Goal: Information Seeking & Learning: Compare options

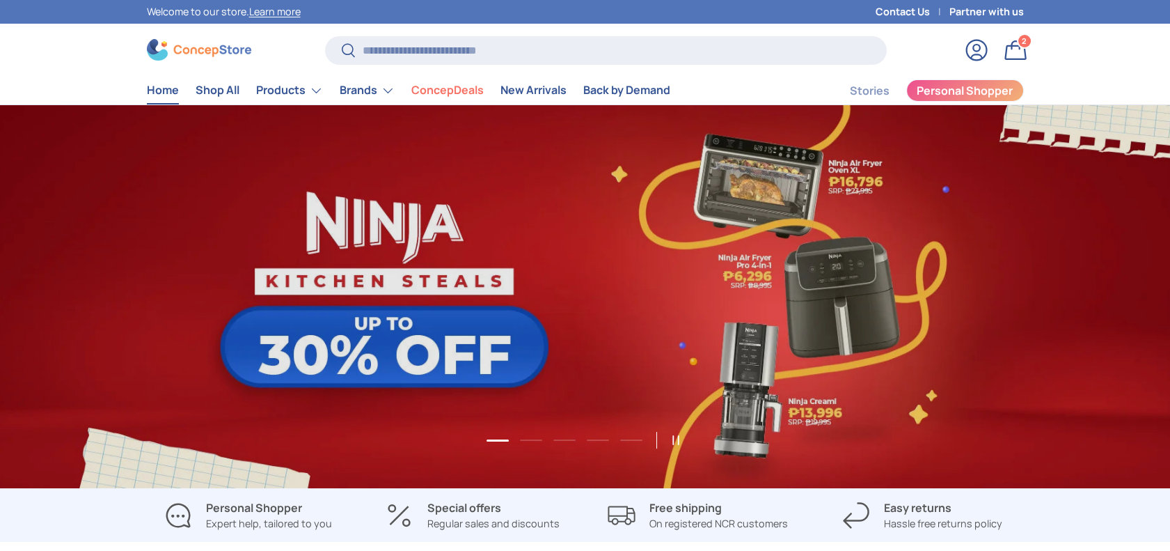
scroll to position [3601, 5692]
click at [297, 97] on link "Products" at bounding box center [289, 91] width 67 height 28
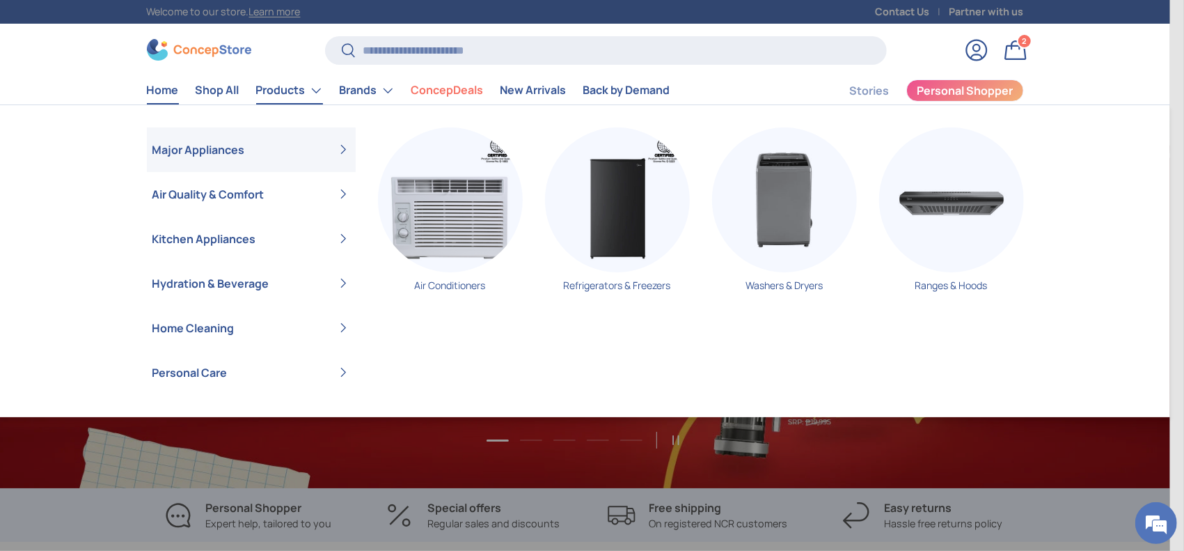
click at [297, 86] on link "Products" at bounding box center [289, 91] width 67 height 28
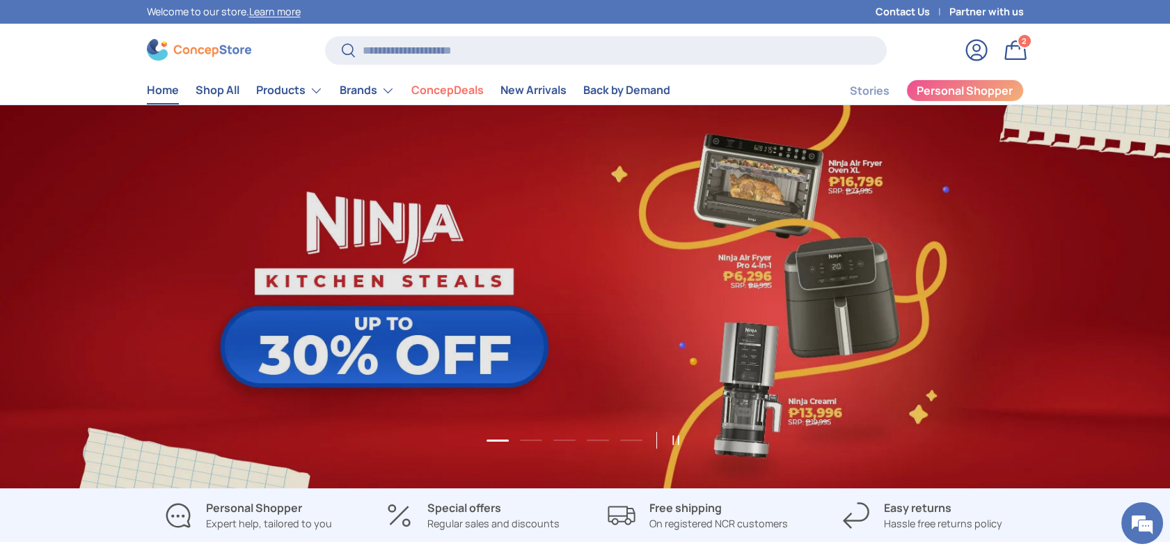
scroll to position [0, 1170]
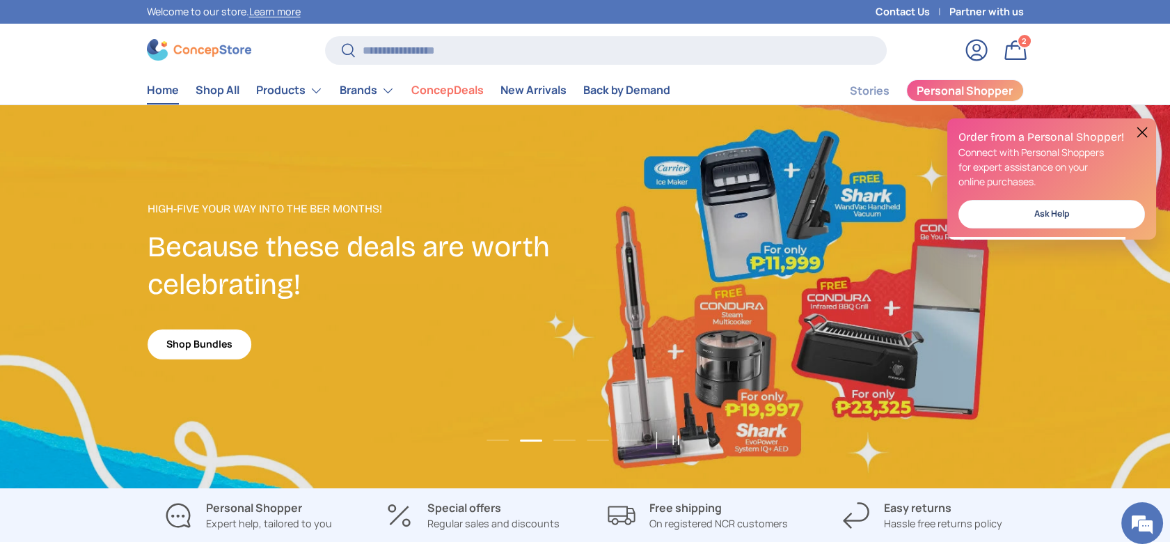
drag, startPoint x: 395, startPoint y: 170, endPoint x: 383, endPoint y: 155, distance: 19.3
click at [395, 169] on link "2 of 5" at bounding box center [585, 296] width 1170 height 383
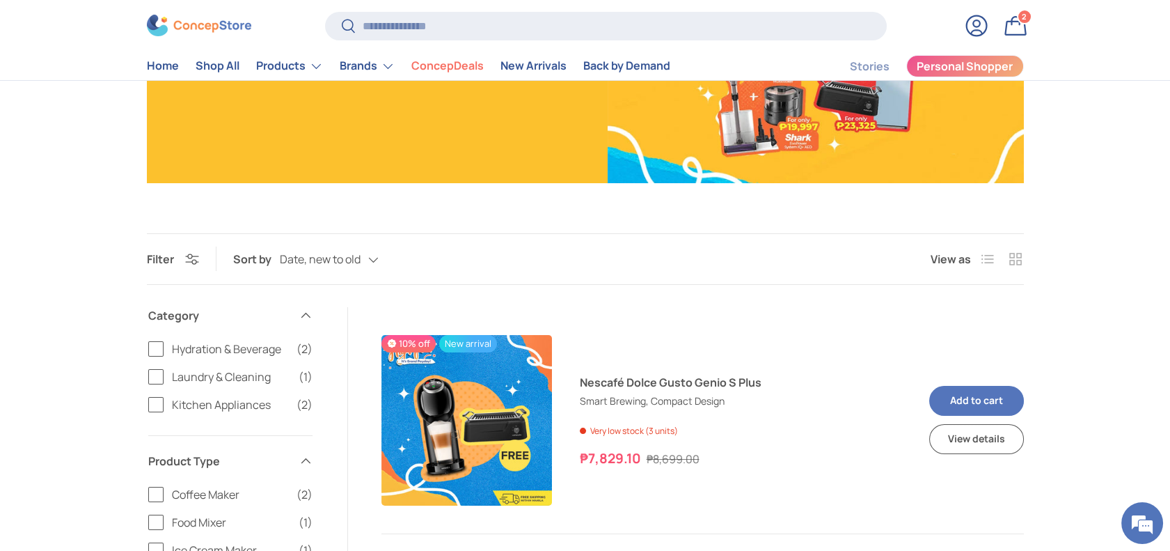
scroll to position [3, 0]
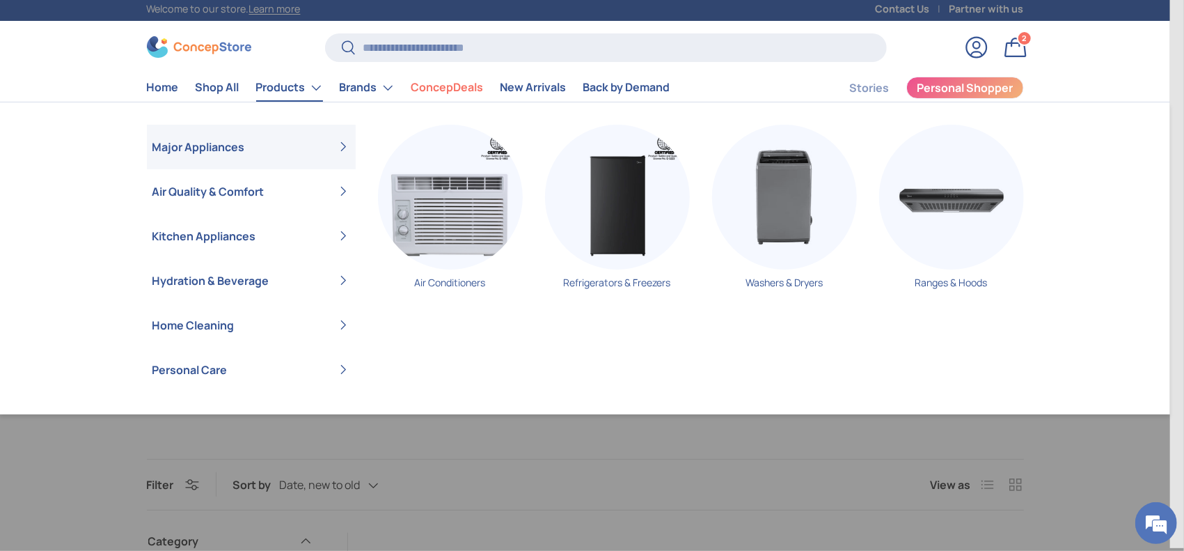
click at [277, 88] on link "Products" at bounding box center [289, 88] width 67 height 28
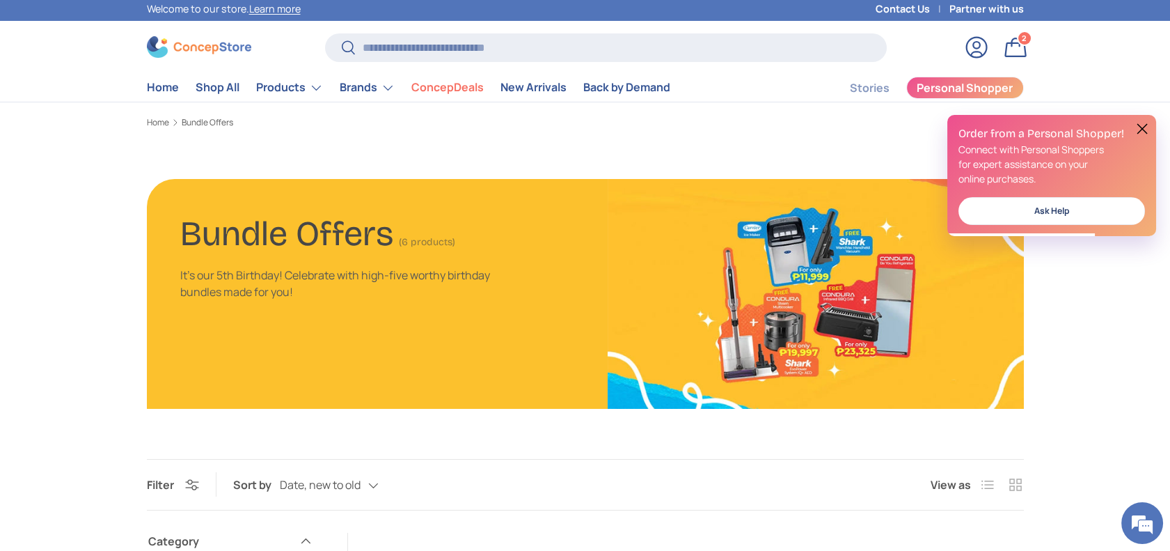
scroll to position [0, 0]
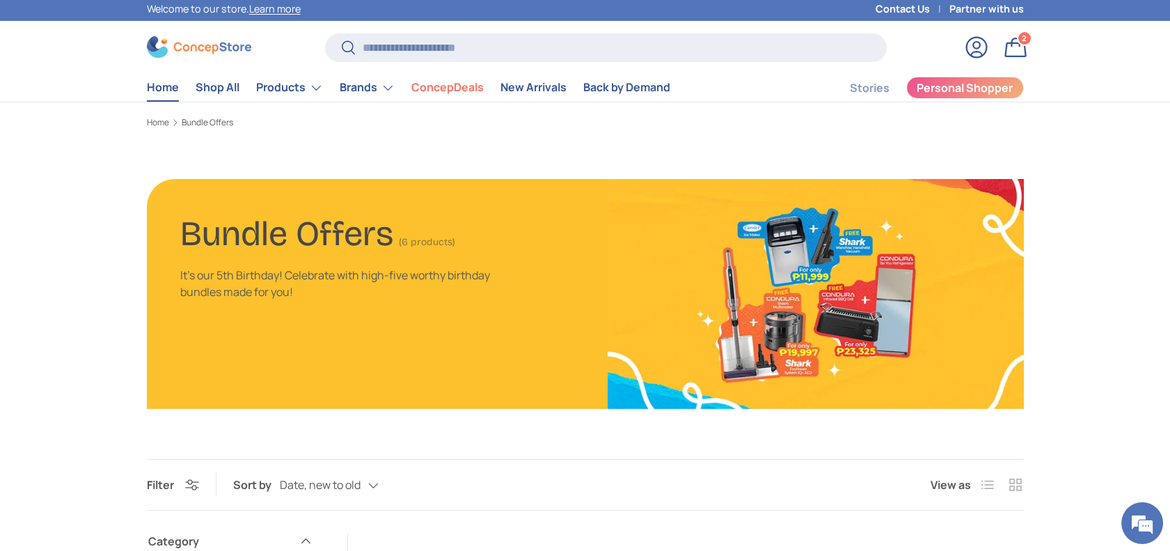
click at [173, 91] on link "Home" at bounding box center [163, 87] width 32 height 27
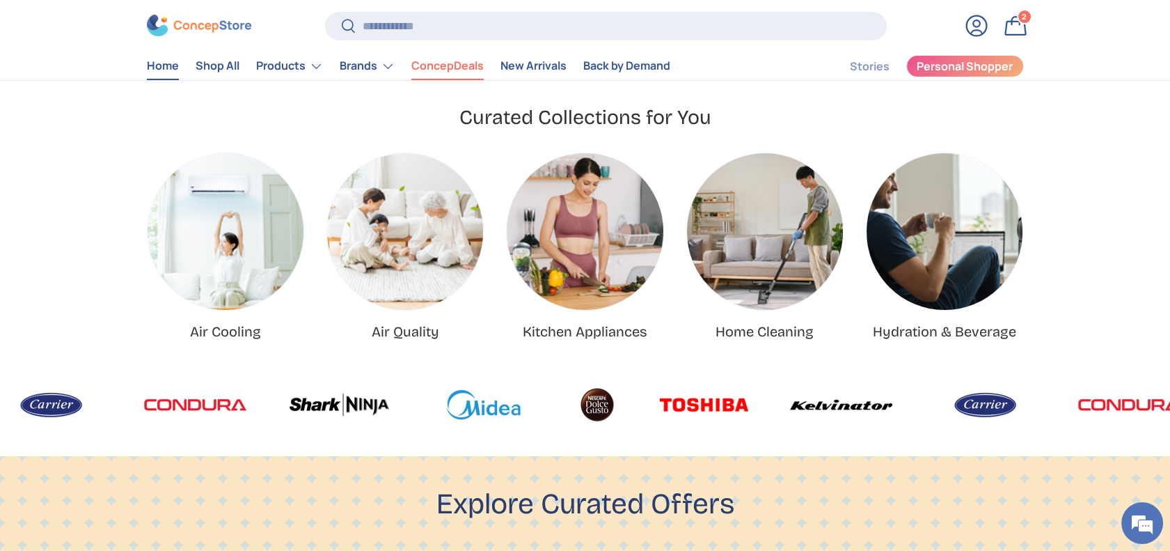
scroll to position [0, 2340]
click at [459, 68] on link "ConcepDeals" at bounding box center [447, 66] width 72 height 27
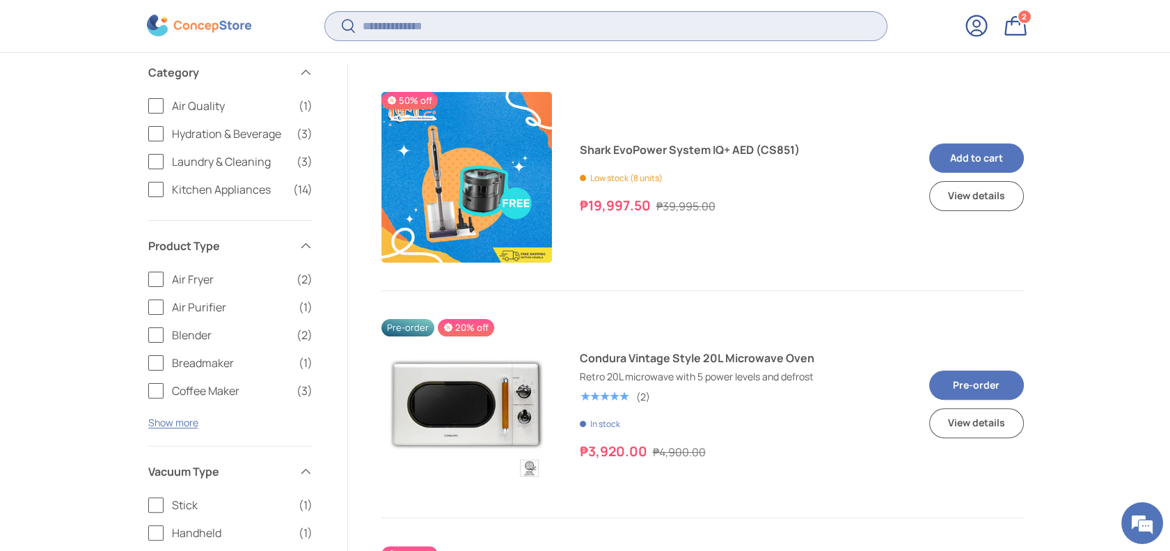
click at [458, 31] on input "Search" at bounding box center [605, 26] width 561 height 29
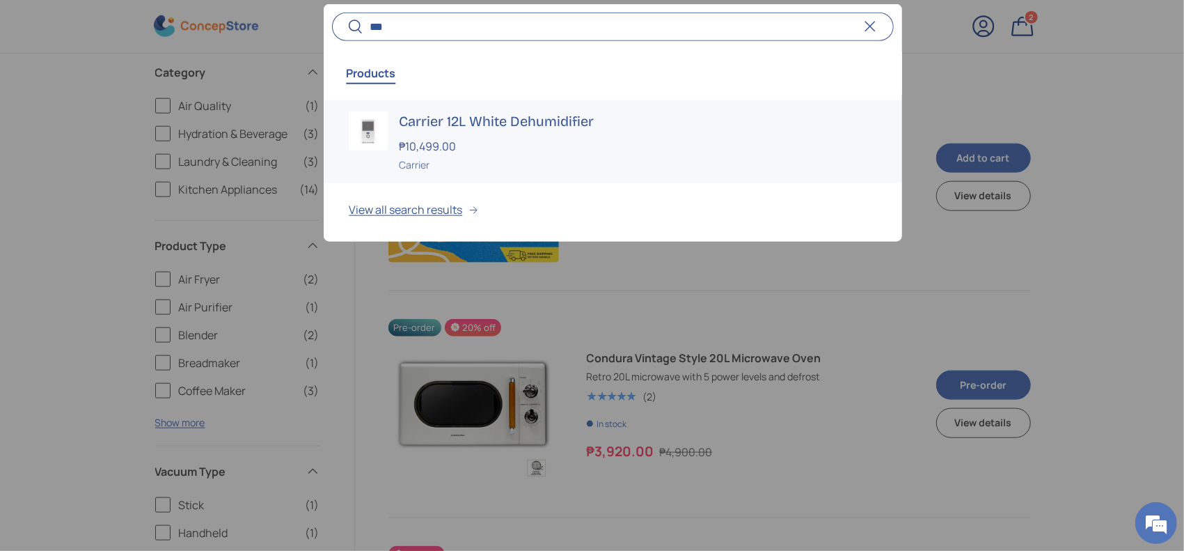
type input "***"
click at [448, 157] on div "Carrier" at bounding box center [638, 164] width 478 height 15
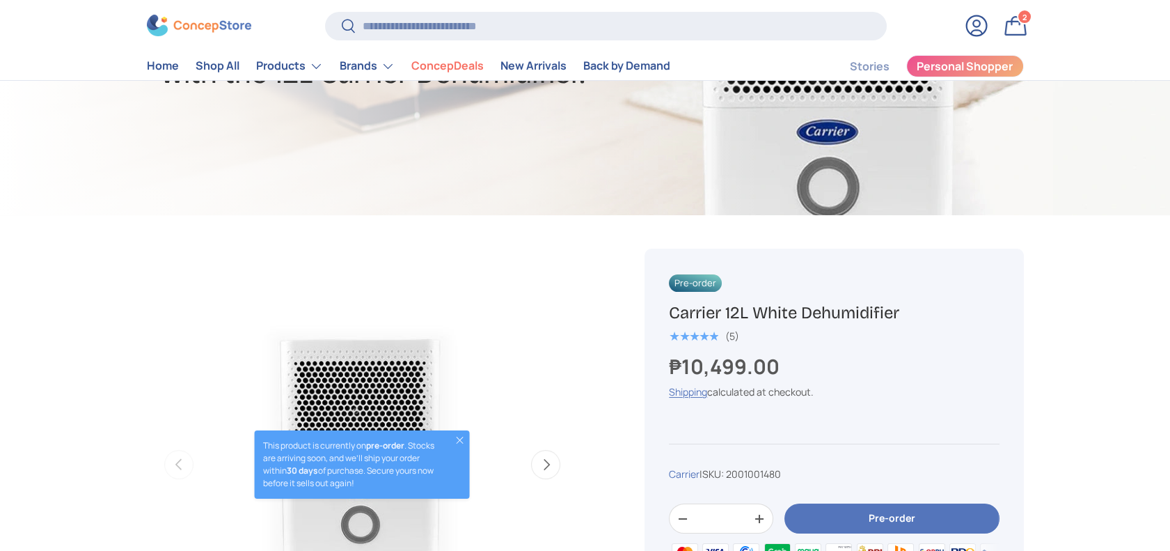
drag, startPoint x: 931, startPoint y: 313, endPoint x: 670, endPoint y: 313, distance: 261.1
click at [670, 313] on h1 "Carrier 12L White Dehumidifier" at bounding box center [834, 313] width 330 height 22
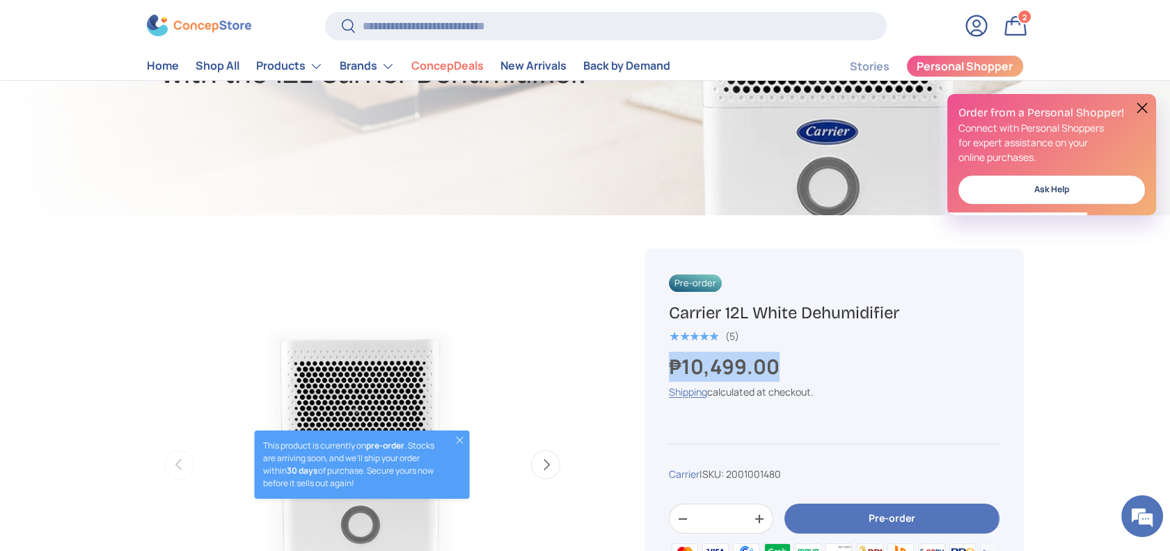
copy strong "₱10,499.00"
drag, startPoint x: 805, startPoint y: 375, endPoint x: 663, endPoint y: 371, distance: 142.8
click at [663, 371] on div "Pre-order Carrier 12L White Dehumidifier ★★★★★ (5) ₱10,499.00 Unit price / Unav…" at bounding box center [834, 461] width 379 height 425
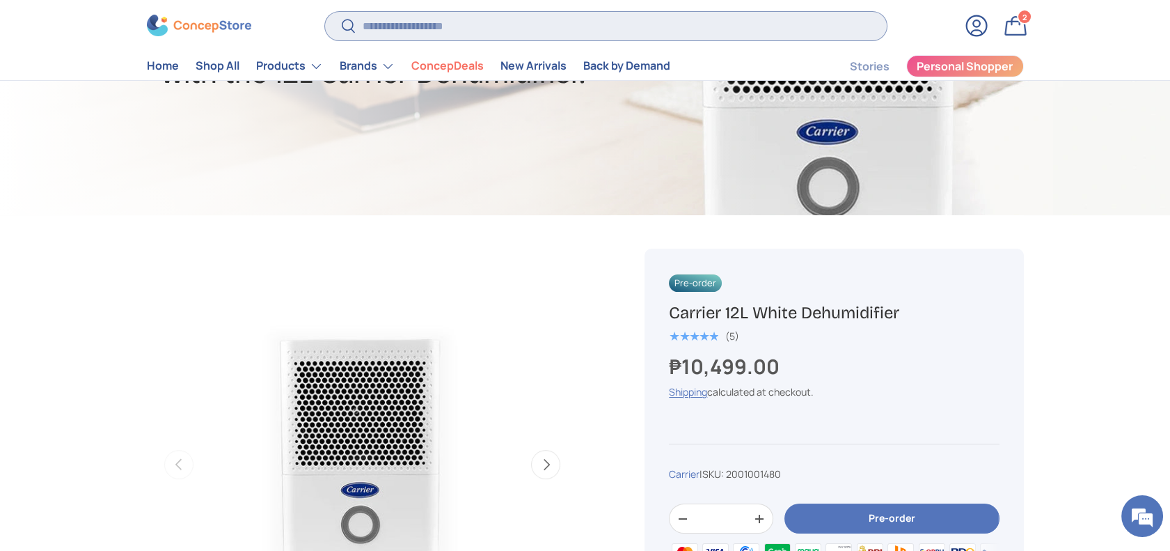
click at [393, 20] on input "Search" at bounding box center [605, 26] width 561 height 29
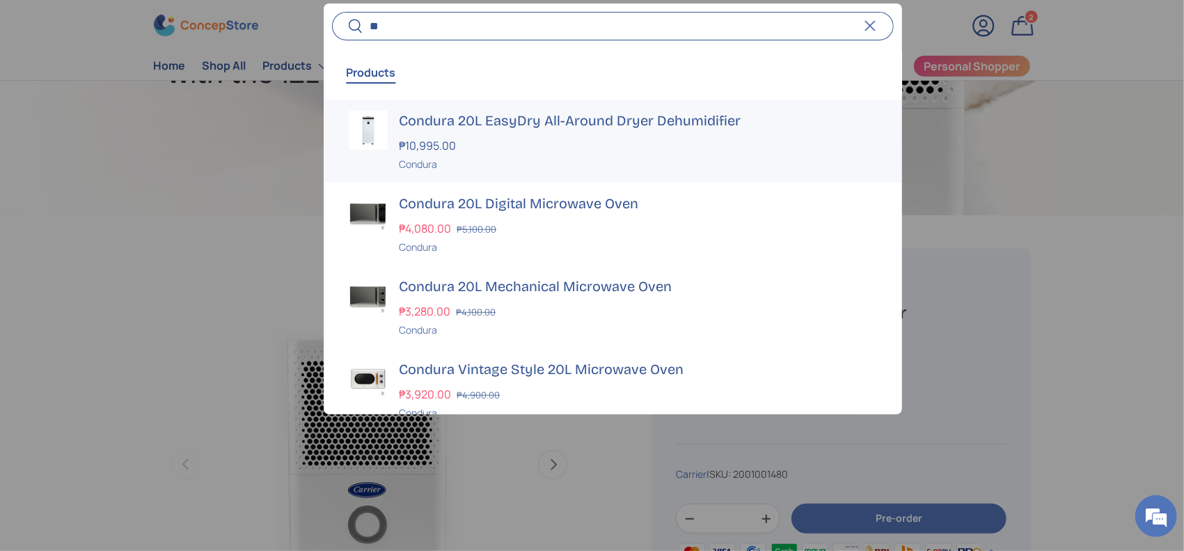
type input "**"
click at [454, 143] on strong "₱10,995.00" at bounding box center [429, 145] width 61 height 15
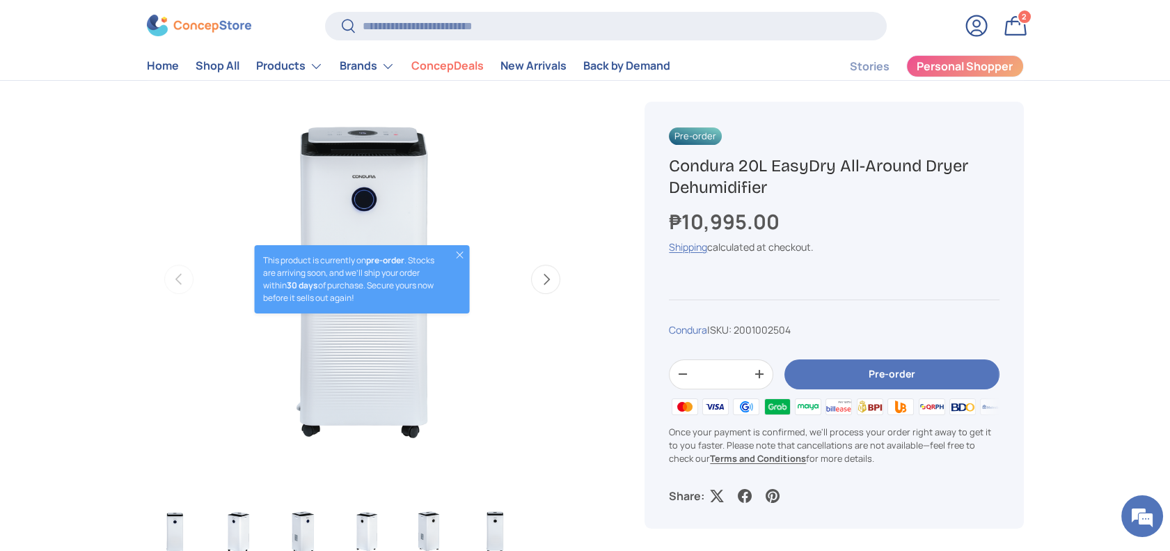
drag, startPoint x: 801, startPoint y: 188, endPoint x: 672, endPoint y: 171, distance: 130.0
click at [672, 171] on h1 "Condura 20L EasyDry All-Around Dryer Dehumidifier" at bounding box center [834, 176] width 330 height 43
copy h1 "Condura 20L EasyDry All-Around Dryer Dehumidifier"
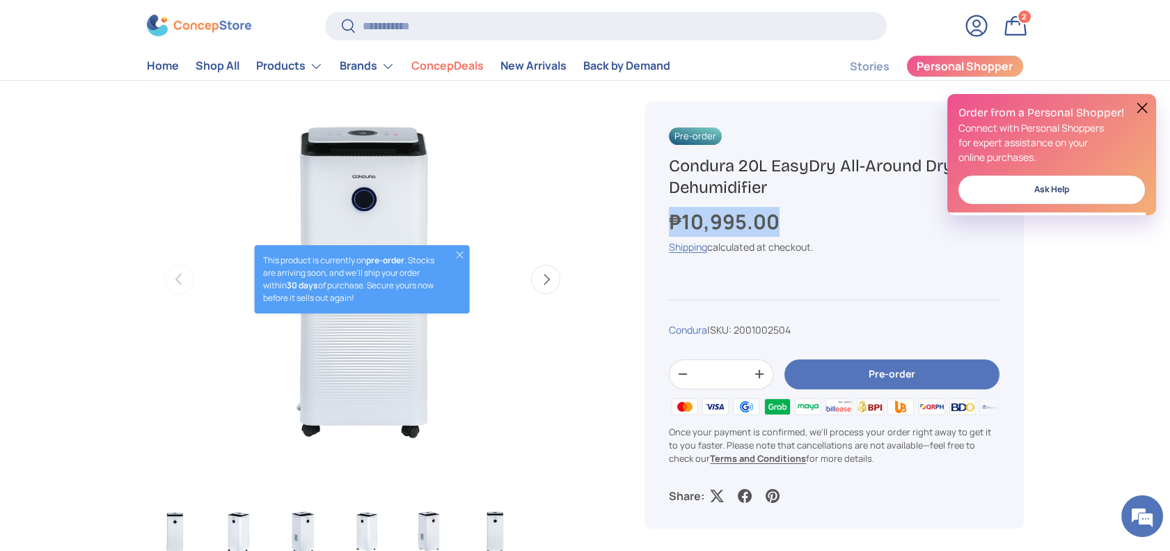
drag, startPoint x: 809, startPoint y: 225, endPoint x: 663, endPoint y: 223, distance: 146.2
click at [663, 223] on div "Pre-order Condura 20L EasyDry All-Around Dryer Dehumidifier ₱10,995.00 Unit pri…" at bounding box center [834, 315] width 379 height 427
copy strong "₱10,995.00"
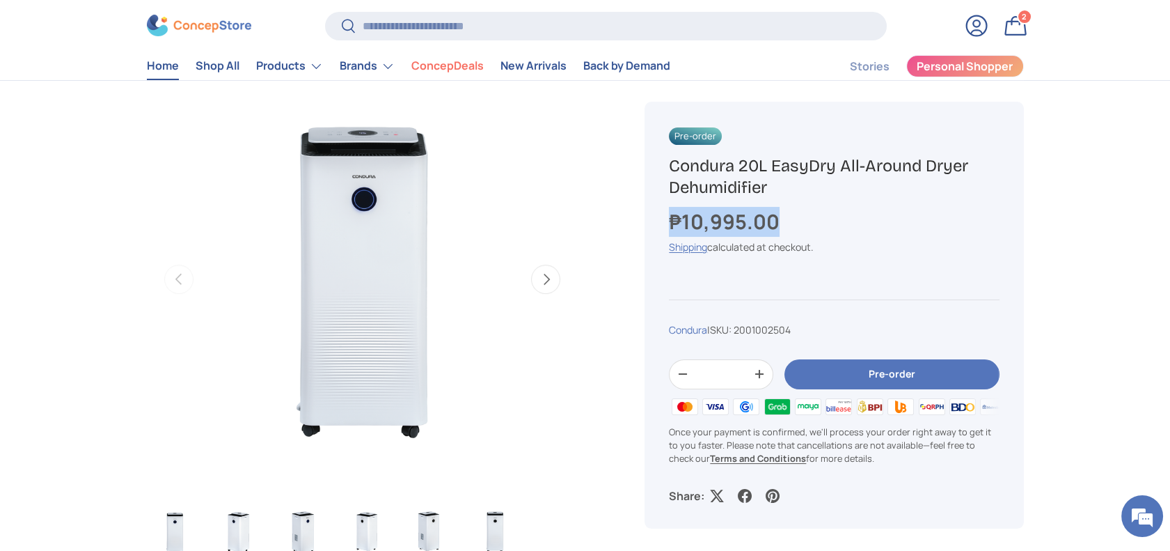
click at [176, 64] on link "Home" at bounding box center [163, 66] width 32 height 27
click at [162, 61] on link "Home" at bounding box center [163, 66] width 32 height 27
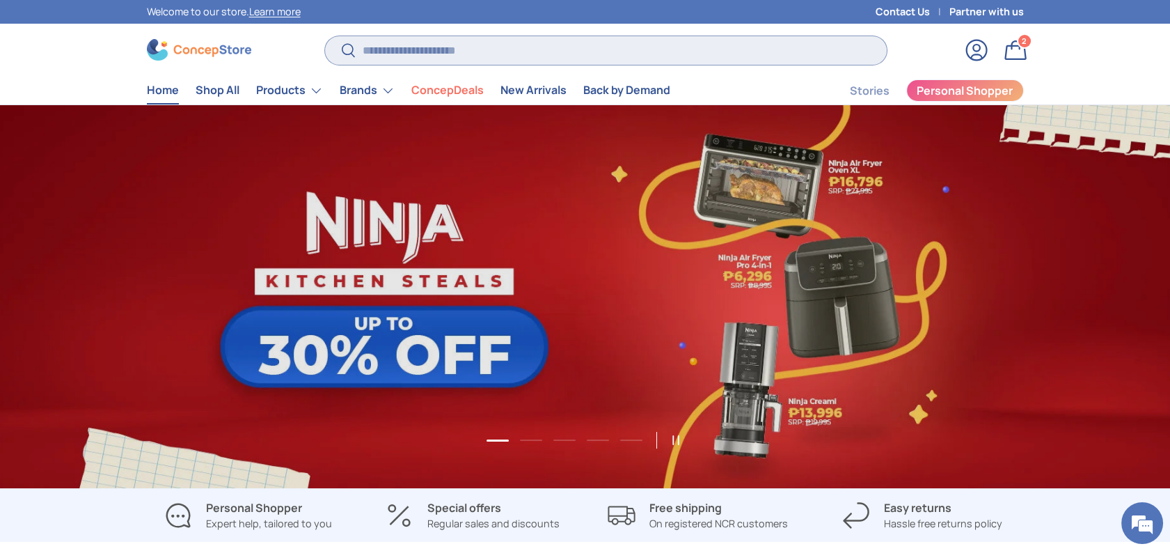
click at [381, 58] on input "Search" at bounding box center [605, 50] width 561 height 29
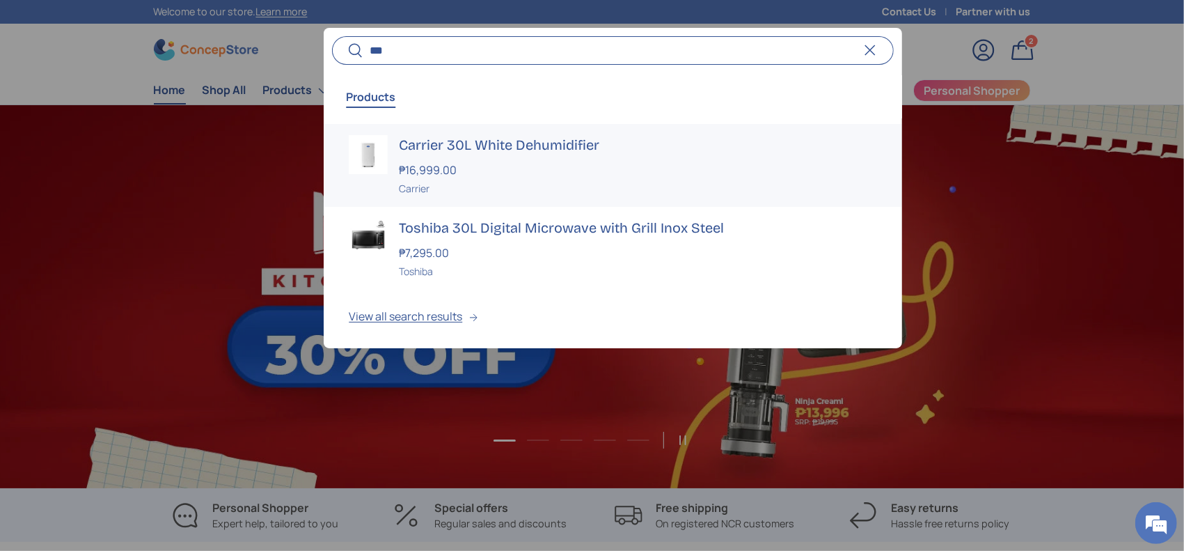
type input "***"
click at [479, 164] on div "₱16,999.00" at bounding box center [638, 170] width 478 height 17
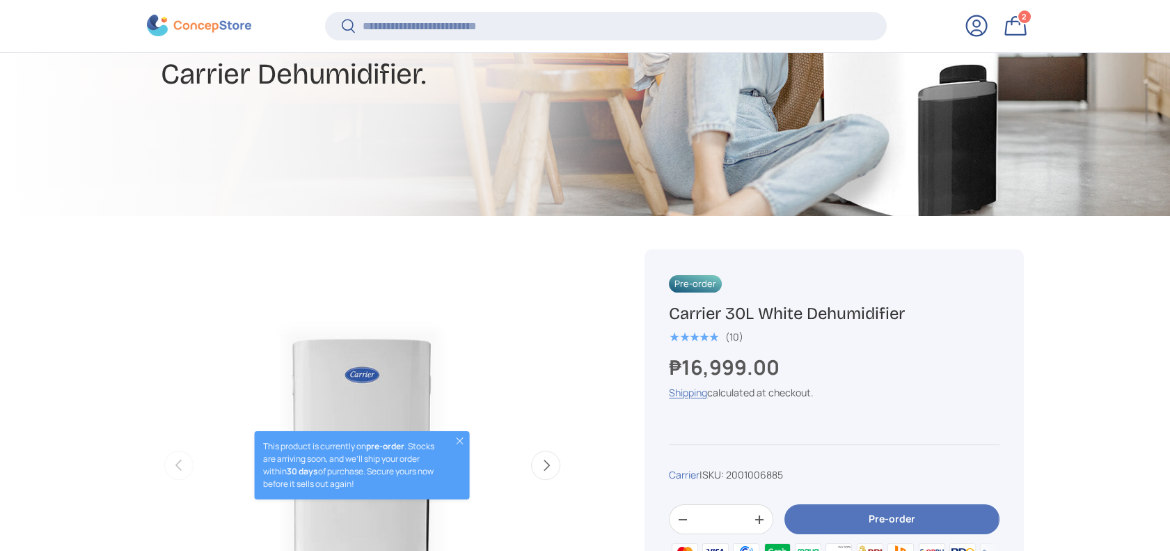
click at [668, 319] on div "Pre-order Carrier 30L White Dehumidifier ★★★★★ (10) ₱16,999.00 Unit price / Una…" at bounding box center [834, 461] width 379 height 425
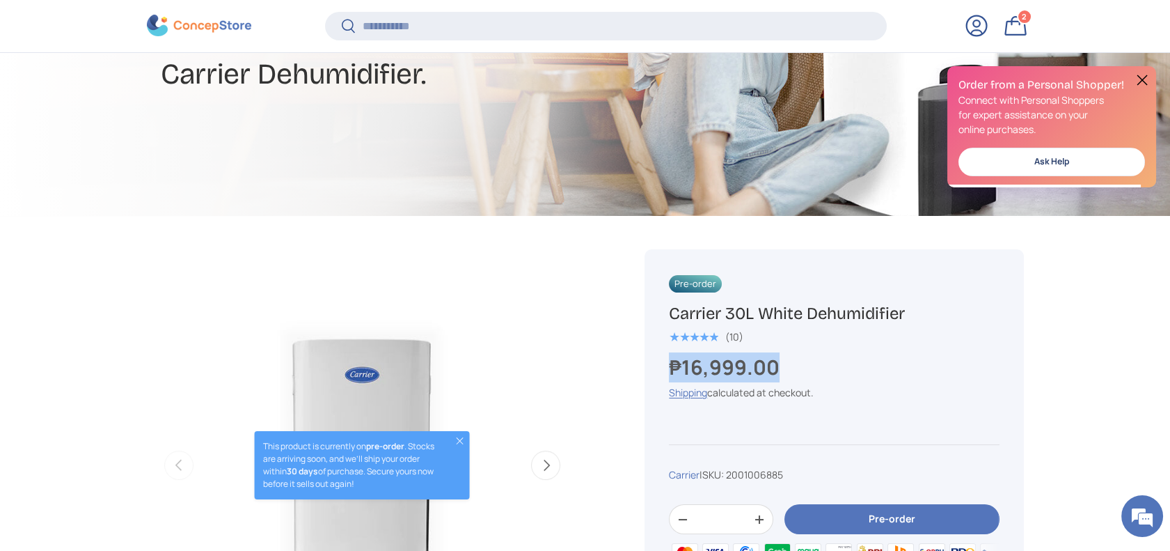
drag, startPoint x: 810, startPoint y: 365, endPoint x: 667, endPoint y: 374, distance: 143.0
click at [667, 374] on div "Pre-order Carrier 30L White Dehumidifier ★★★★★ (10) ₱16,999.00 Unit price / Una…" at bounding box center [834, 461] width 379 height 425
copy strong "₱16,999.00"
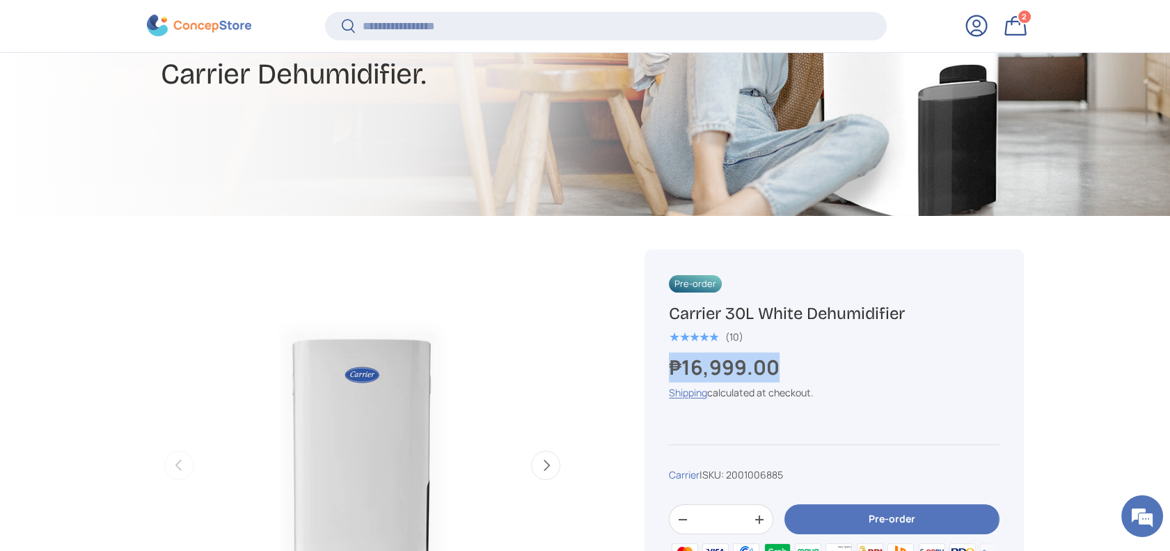
copy strong "₱16,999.00"
click at [443, 32] on input "Search" at bounding box center [605, 26] width 561 height 29
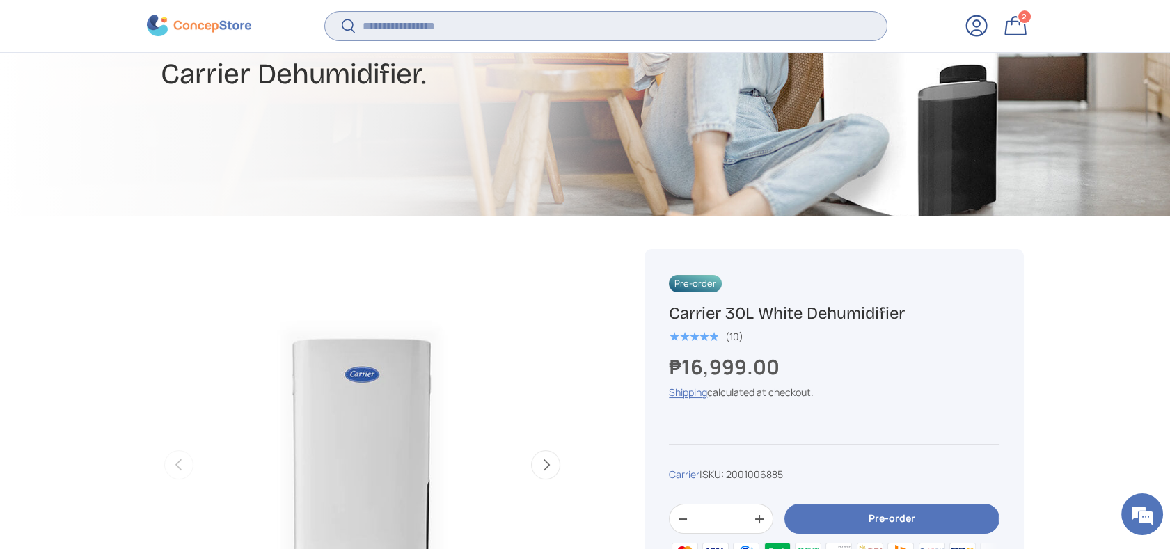
paste input "**********"
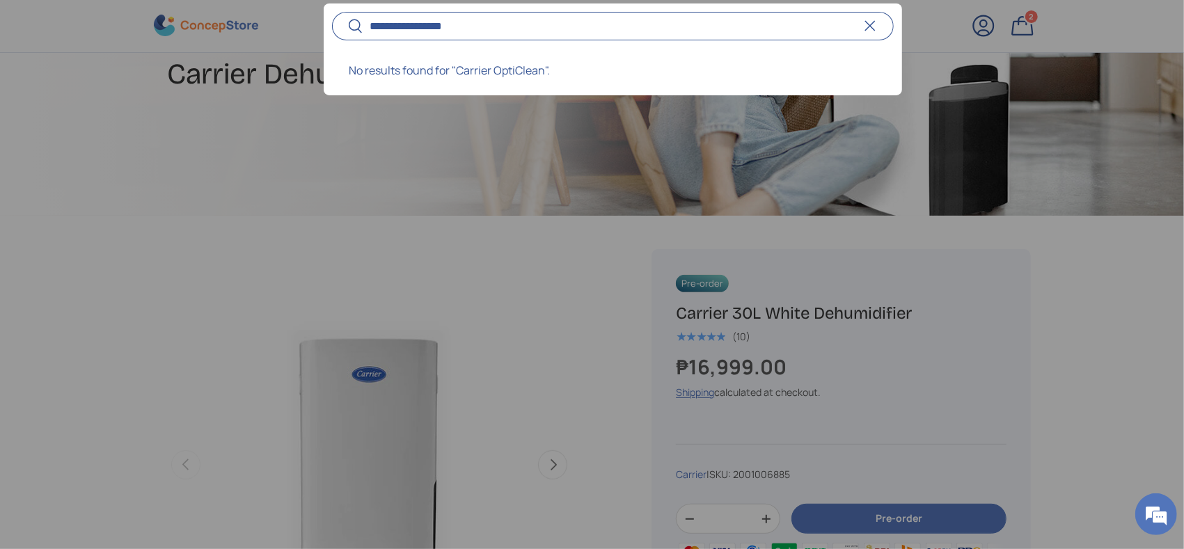
type input "**********"
click at [332, 11] on button "Search" at bounding box center [347, 27] width 31 height 33
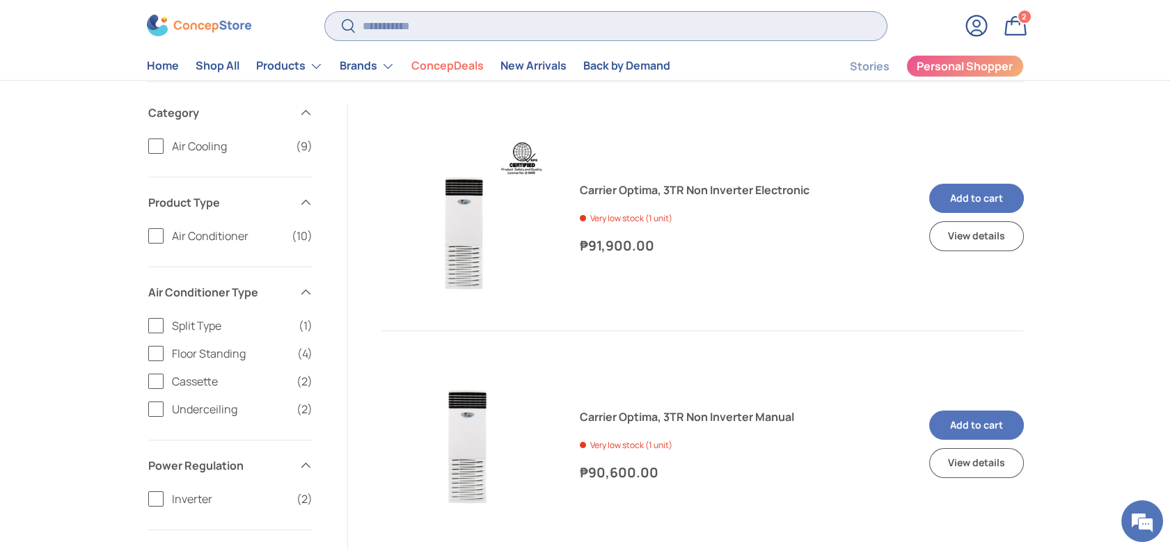
click at [450, 29] on input "Search" at bounding box center [605, 26] width 561 height 29
paste input "**********"
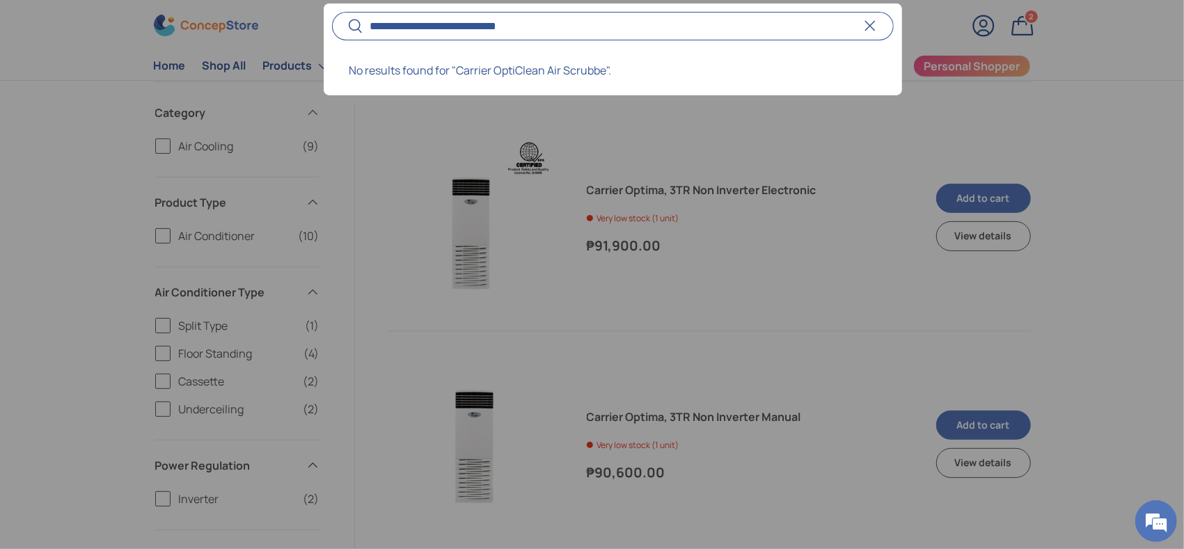
type input "**********"
click at [332, 11] on button "Search" at bounding box center [347, 27] width 31 height 33
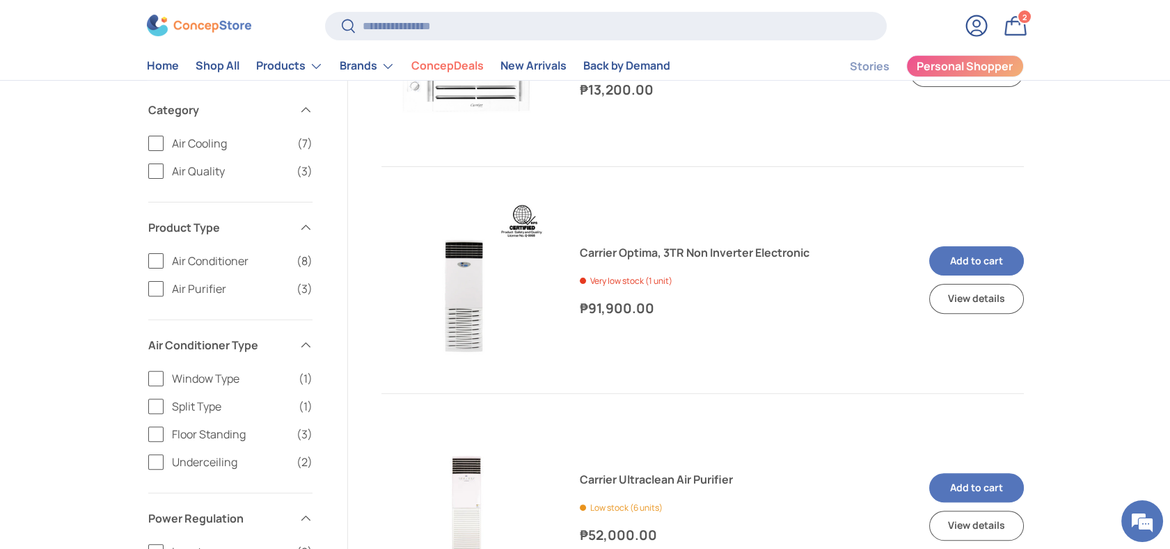
scroll to position [1021, 0]
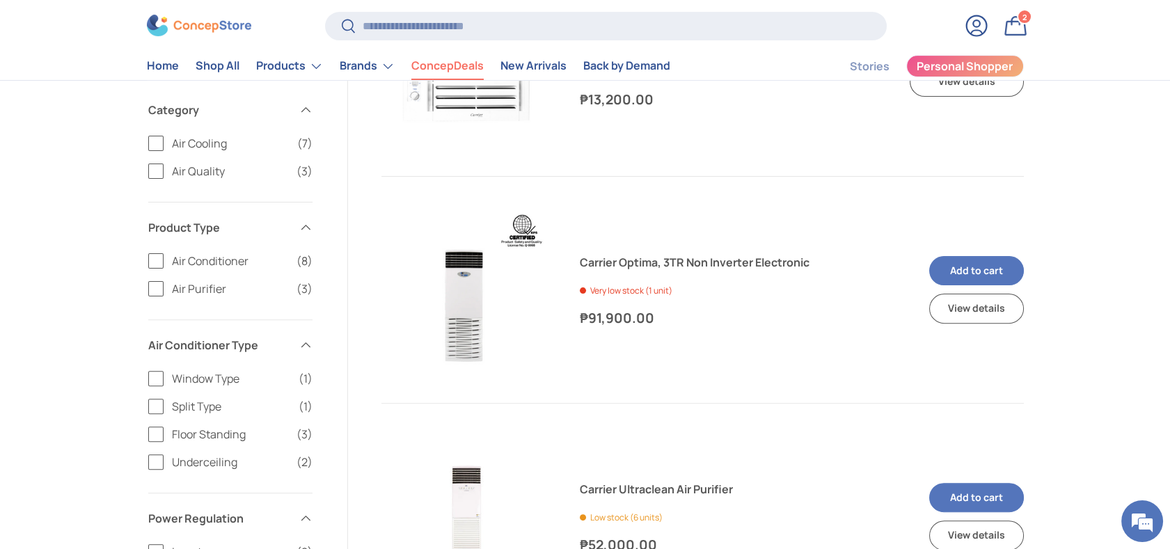
click at [441, 62] on link "ConcepDeals" at bounding box center [447, 66] width 72 height 27
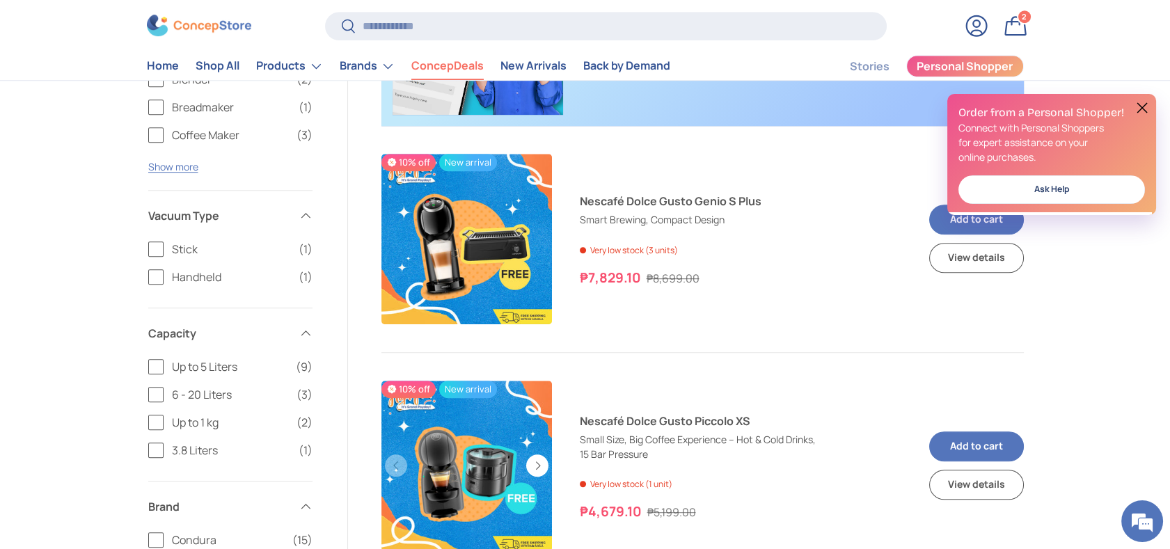
scroll to position [1764, 0]
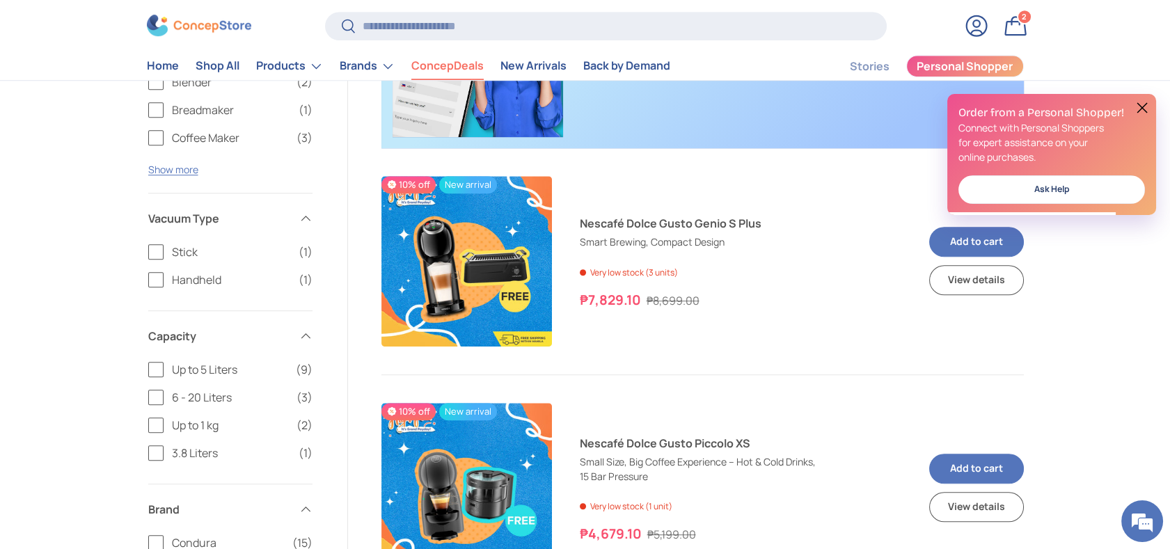
click at [1149, 107] on button at bounding box center [1142, 108] width 17 height 17
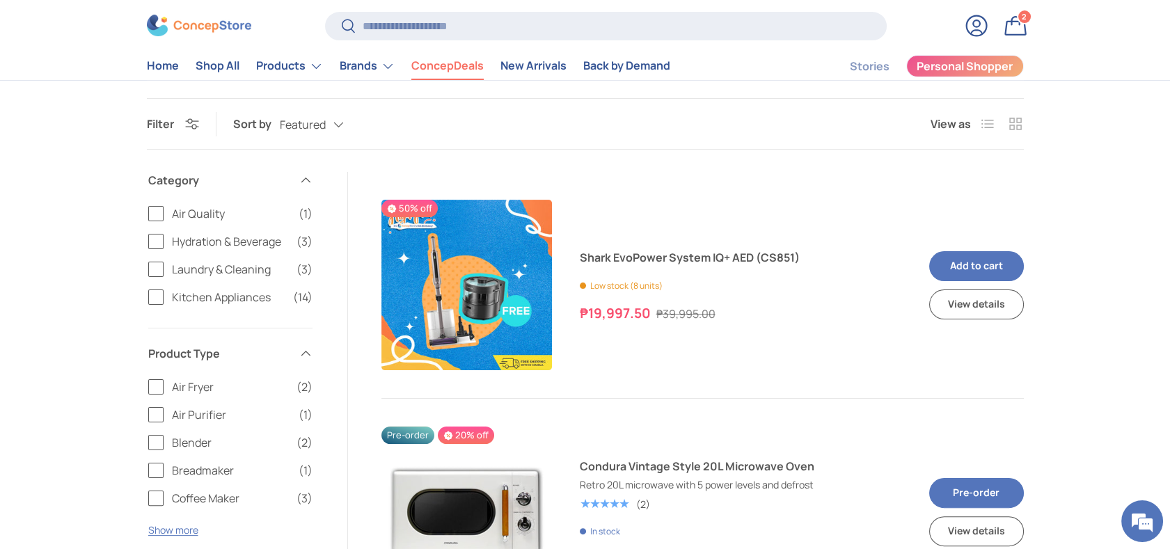
scroll to position [817, 0]
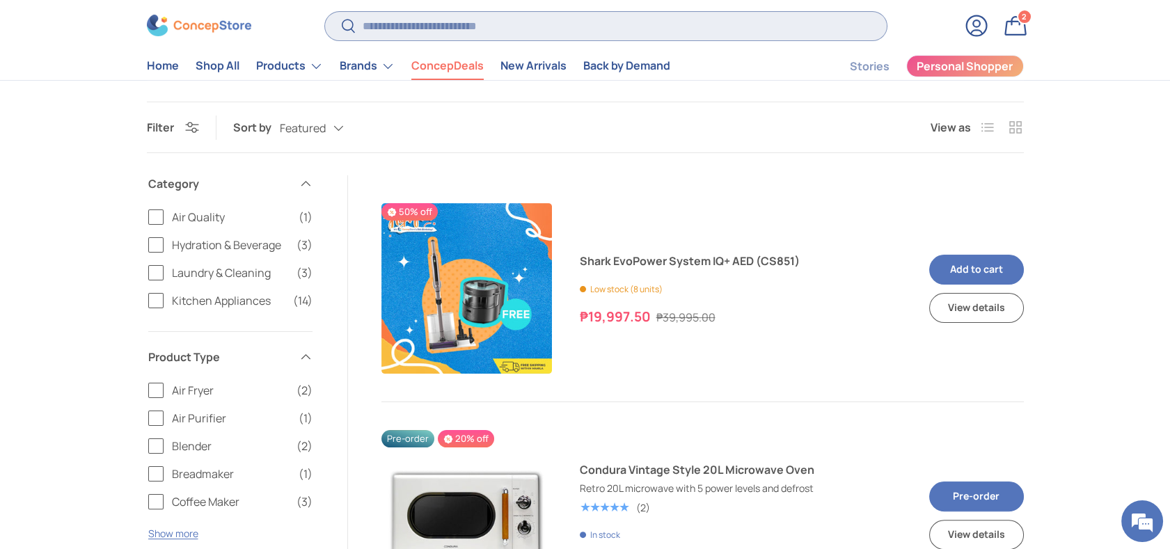
click at [446, 31] on input "Search" at bounding box center [605, 26] width 561 height 29
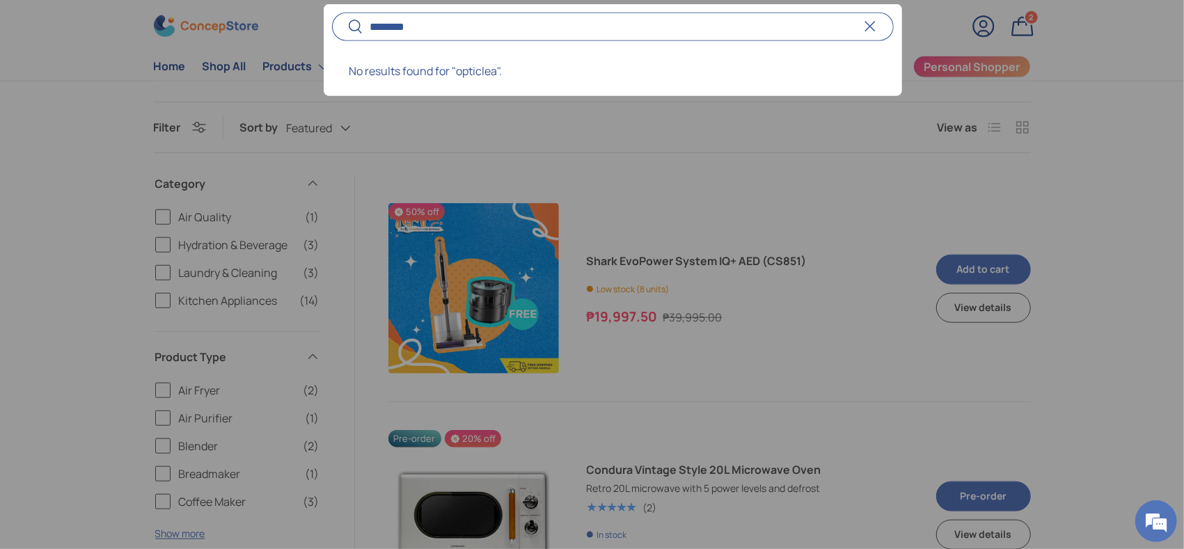
type input "********"
drag, startPoint x: 680, startPoint y: 145, endPoint x: 655, endPoint y: 139, distance: 25.8
click at [681, 145] on div at bounding box center [592, 274] width 1184 height 549
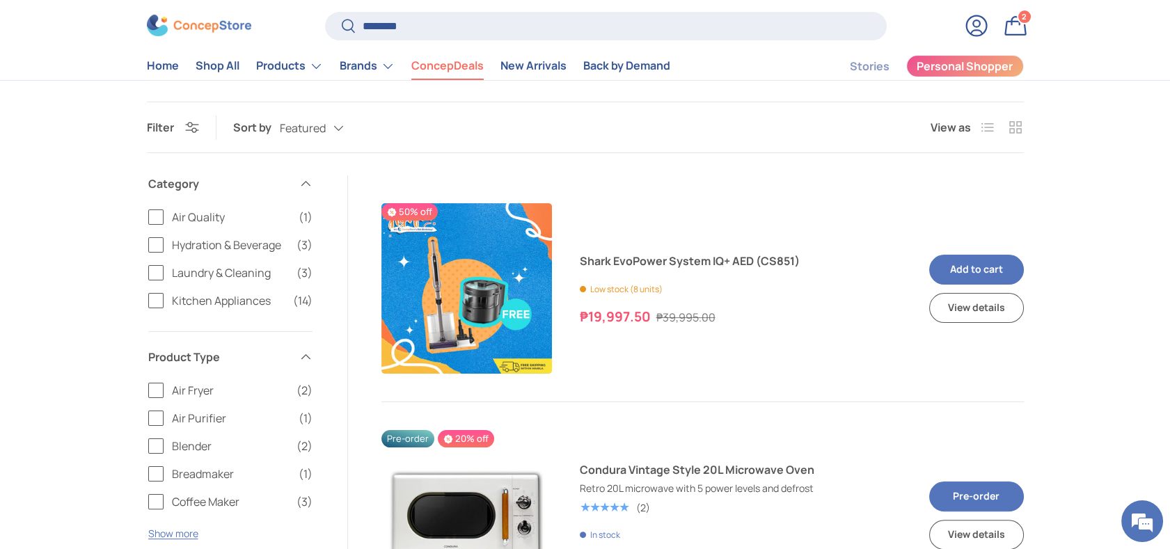
click at [437, 64] on link "ConcepDeals" at bounding box center [447, 66] width 72 height 27
